Goal: Navigation & Orientation: Find specific page/section

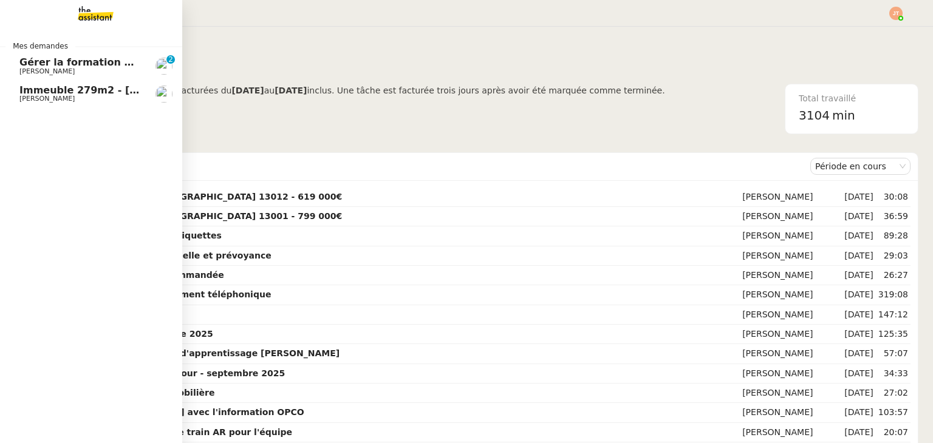
click at [27, 63] on span "Gérer la formation OPCO" at bounding box center [86, 62] width 135 height 12
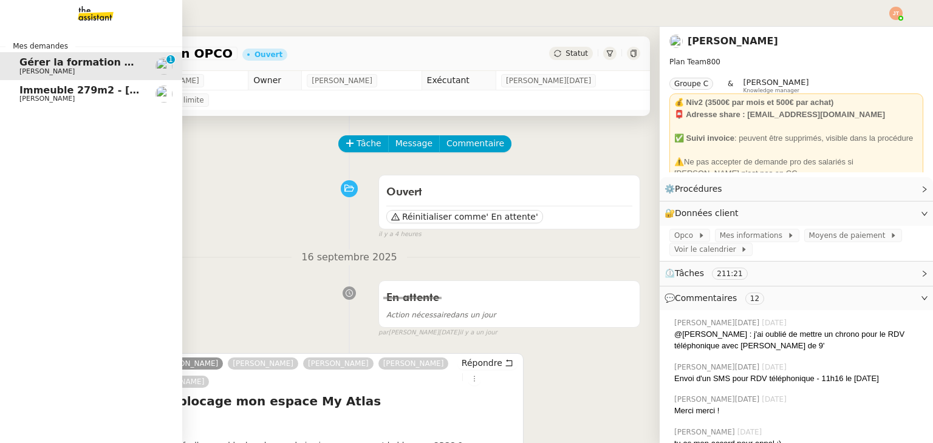
click at [45, 86] on span "Immeuble 279m2 - [GEOGRAPHIC_DATA] 13012 - 619 000€" at bounding box center [178, 90] width 318 height 12
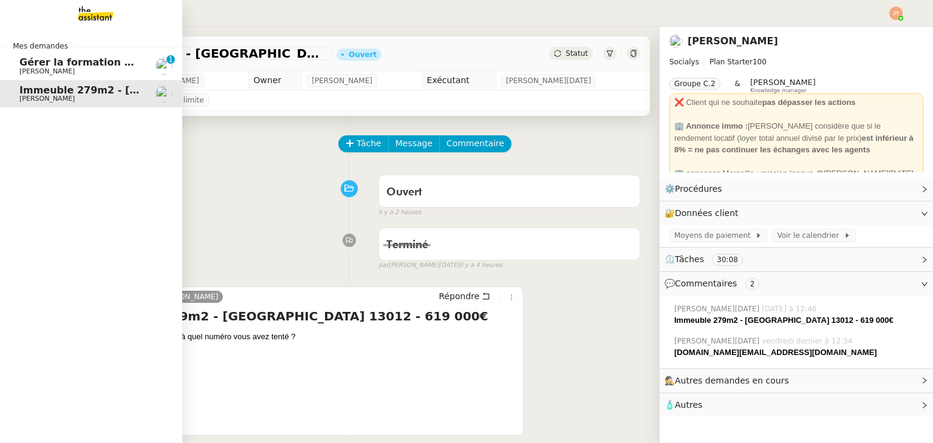
click at [56, 64] on span "Gérer la formation OPCO" at bounding box center [86, 62] width 135 height 12
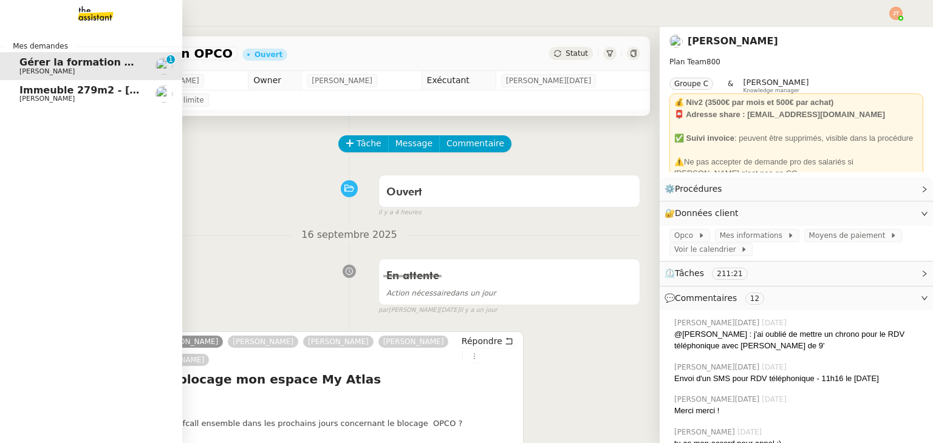
click at [75, 91] on span "Immeuble 279m2 - [GEOGRAPHIC_DATA] 13012 - 619 000€" at bounding box center [178, 90] width 318 height 12
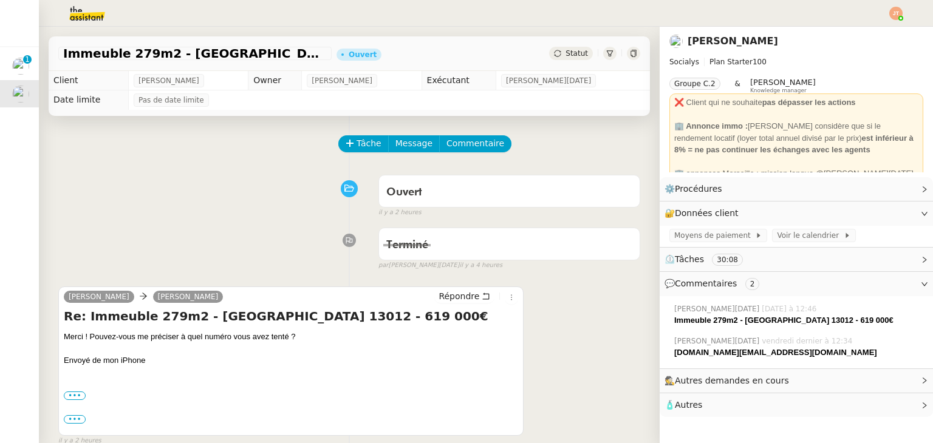
click at [197, 180] on div "Ouvert false il y a 2 heures" at bounding box center [349, 193] width 582 height 49
click at [143, 202] on div "Ouvert false il y a 2 heures" at bounding box center [349, 193] width 582 height 49
